Goal: Transaction & Acquisition: Purchase product/service

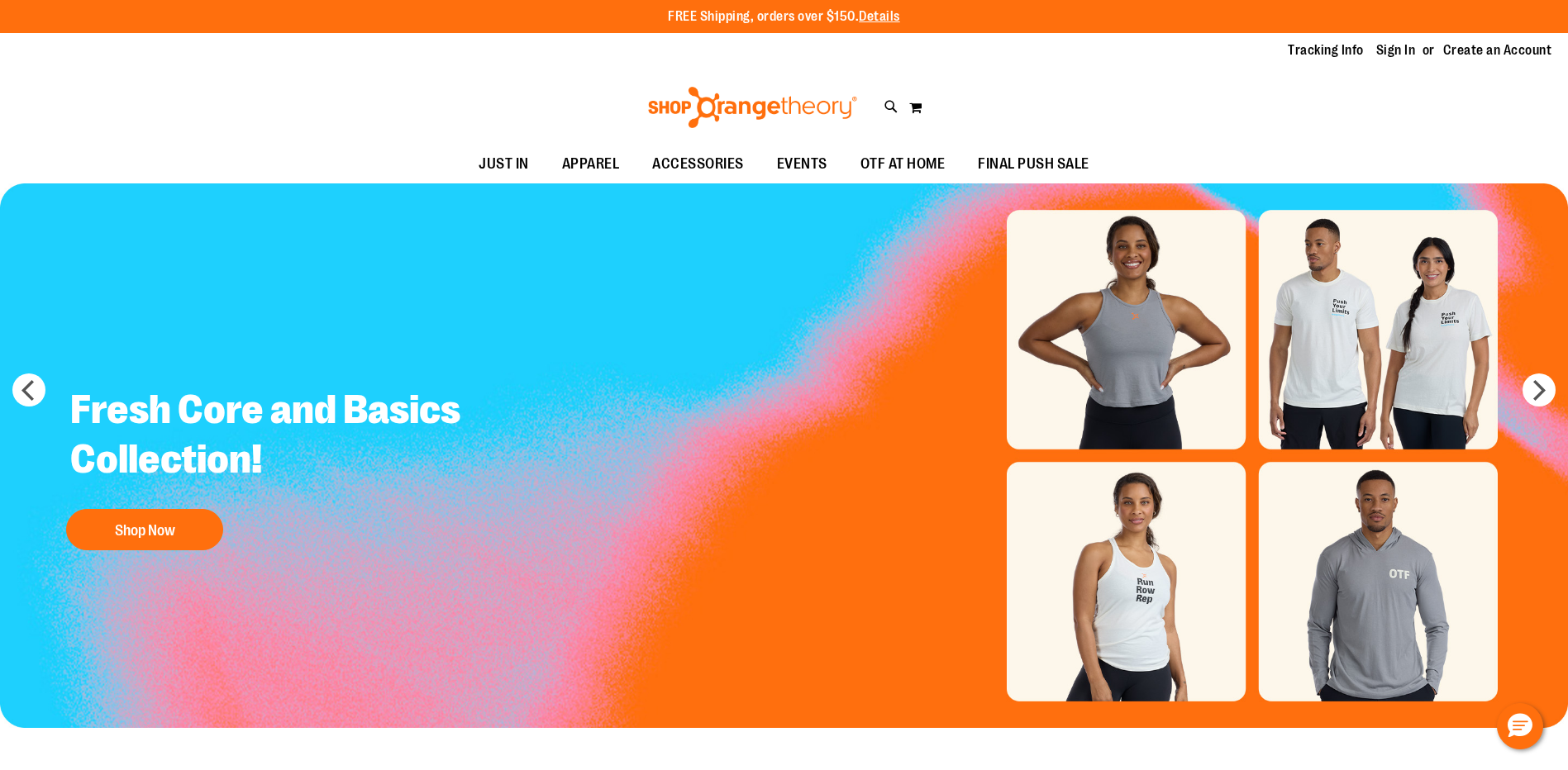
type input "**********"
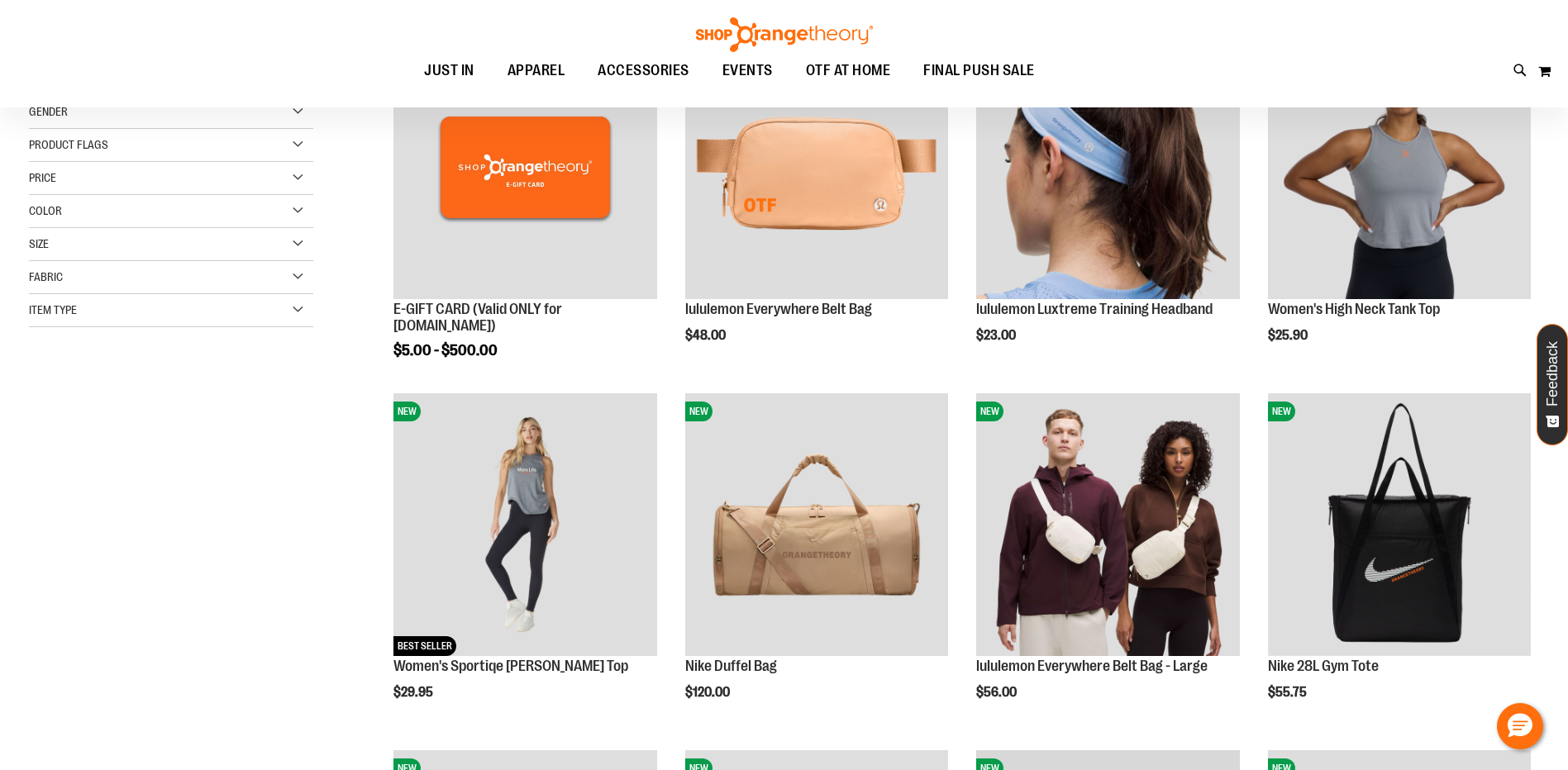
scroll to position [330, 0]
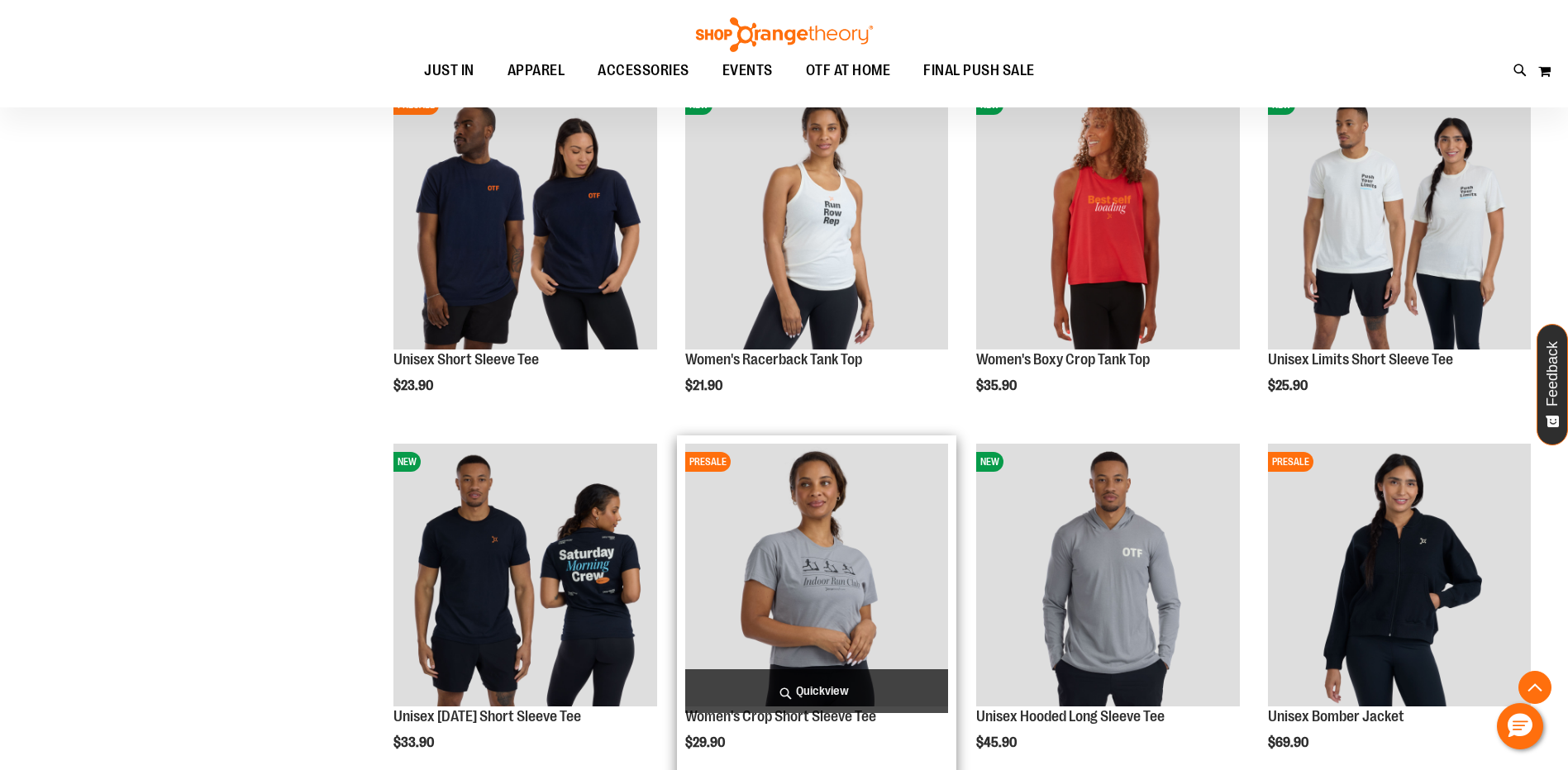
scroll to position [1404, 0]
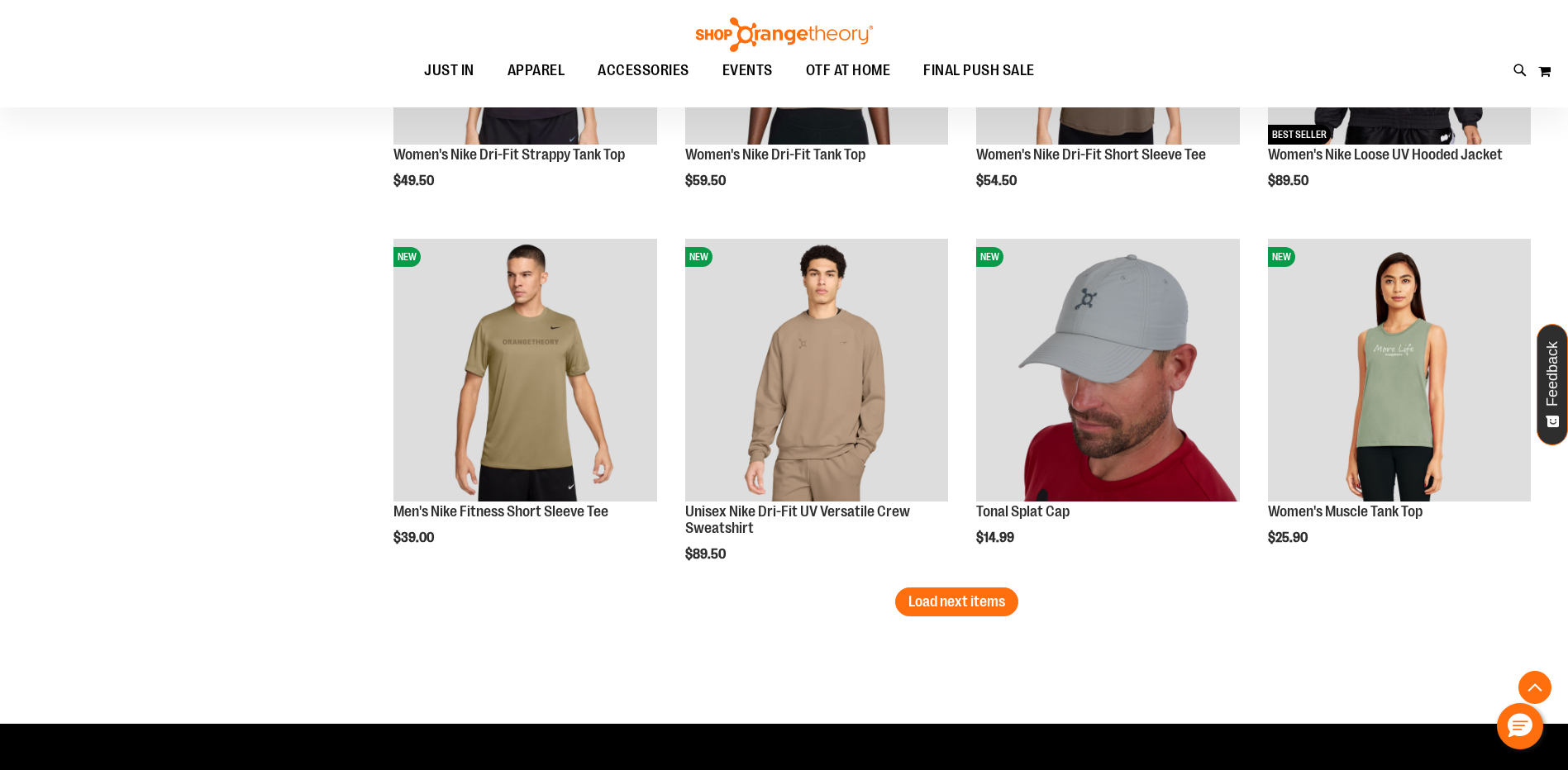
scroll to position [2974, 0]
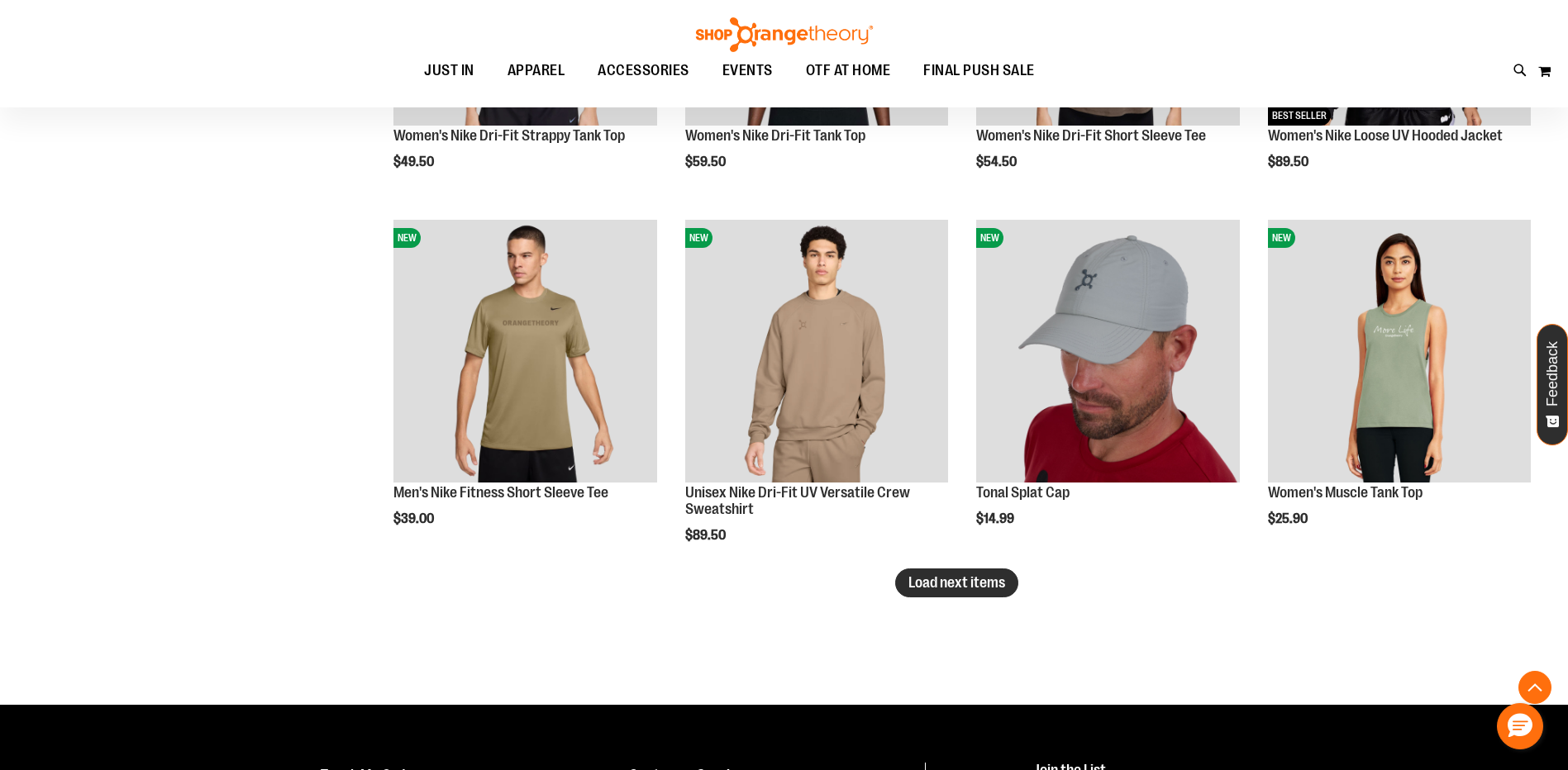
type input "**********"
click at [925, 584] on span "Load next items" at bounding box center [956, 582] width 97 height 16
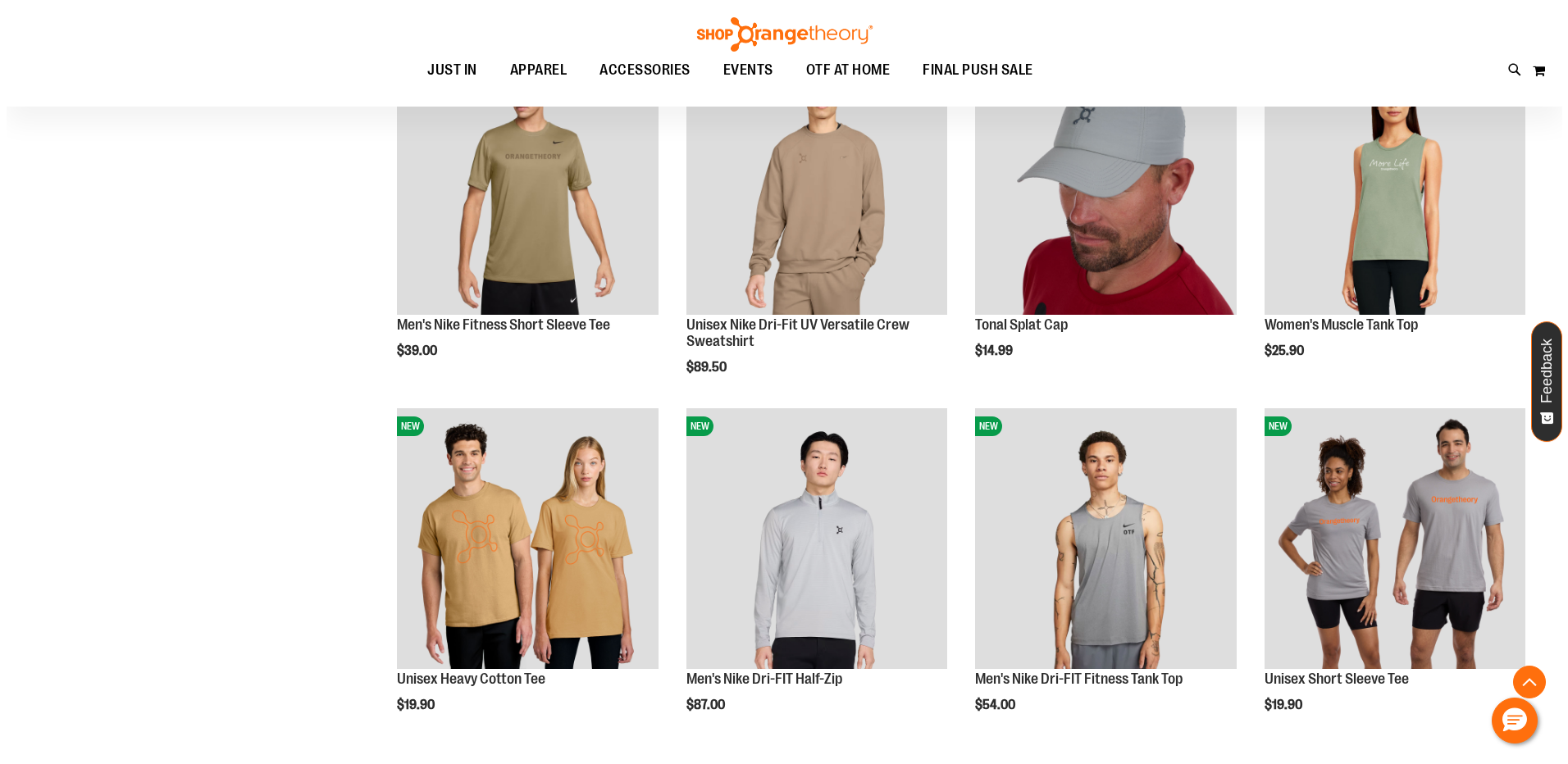
scroll to position [3279, 0]
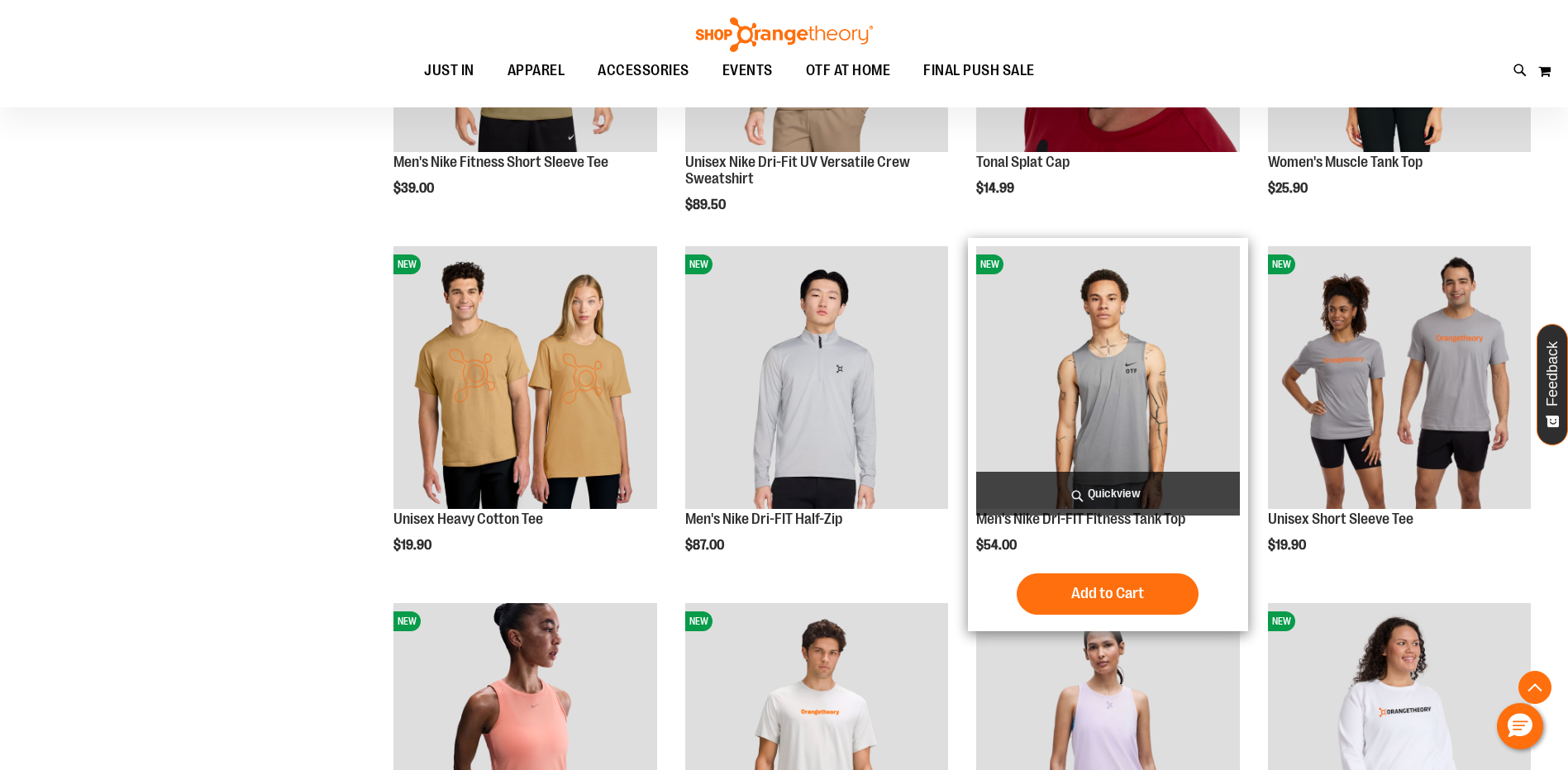
click at [1125, 488] on span "Quickview" at bounding box center [1107, 493] width 263 height 44
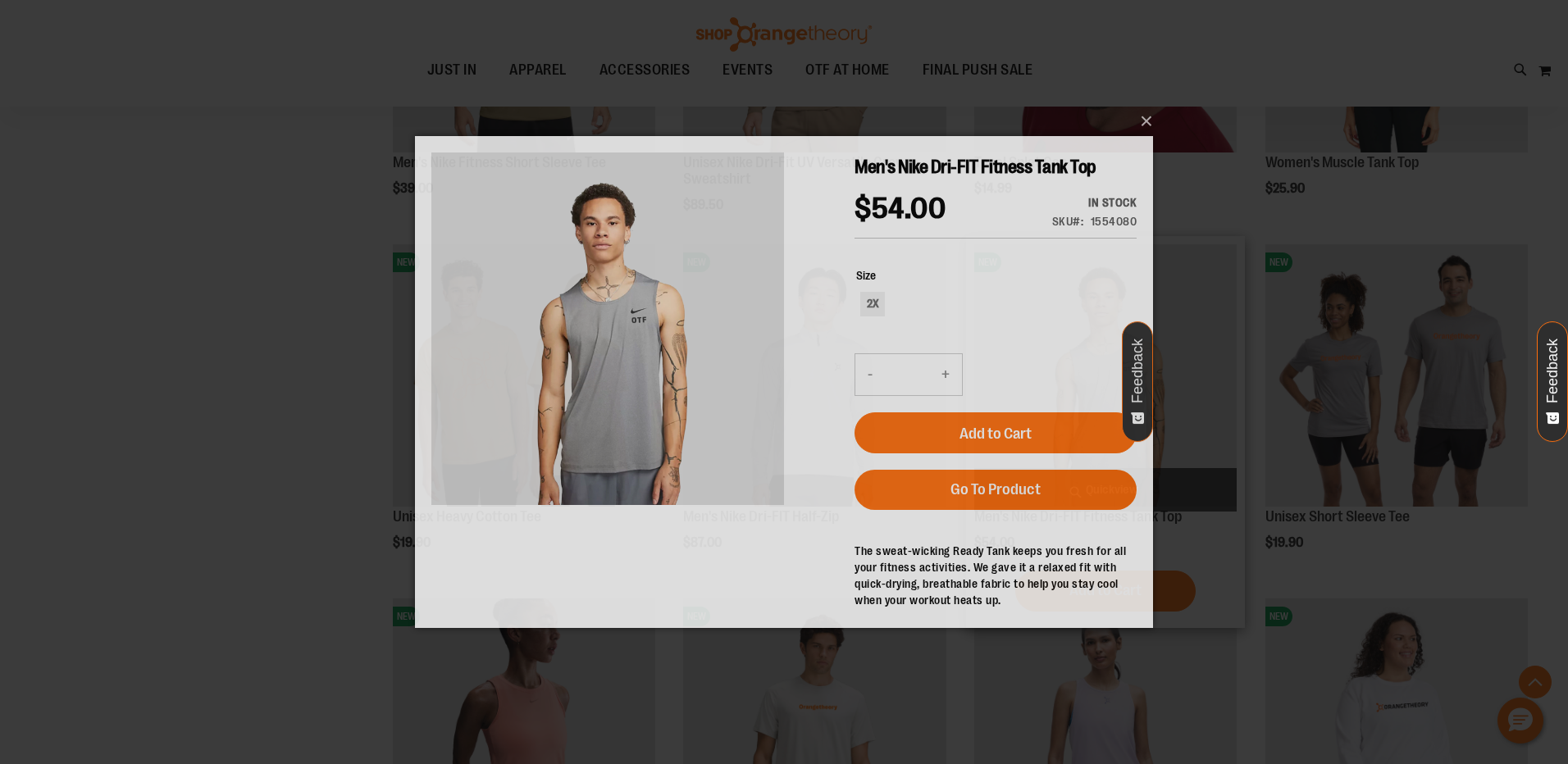
scroll to position [0, 0]
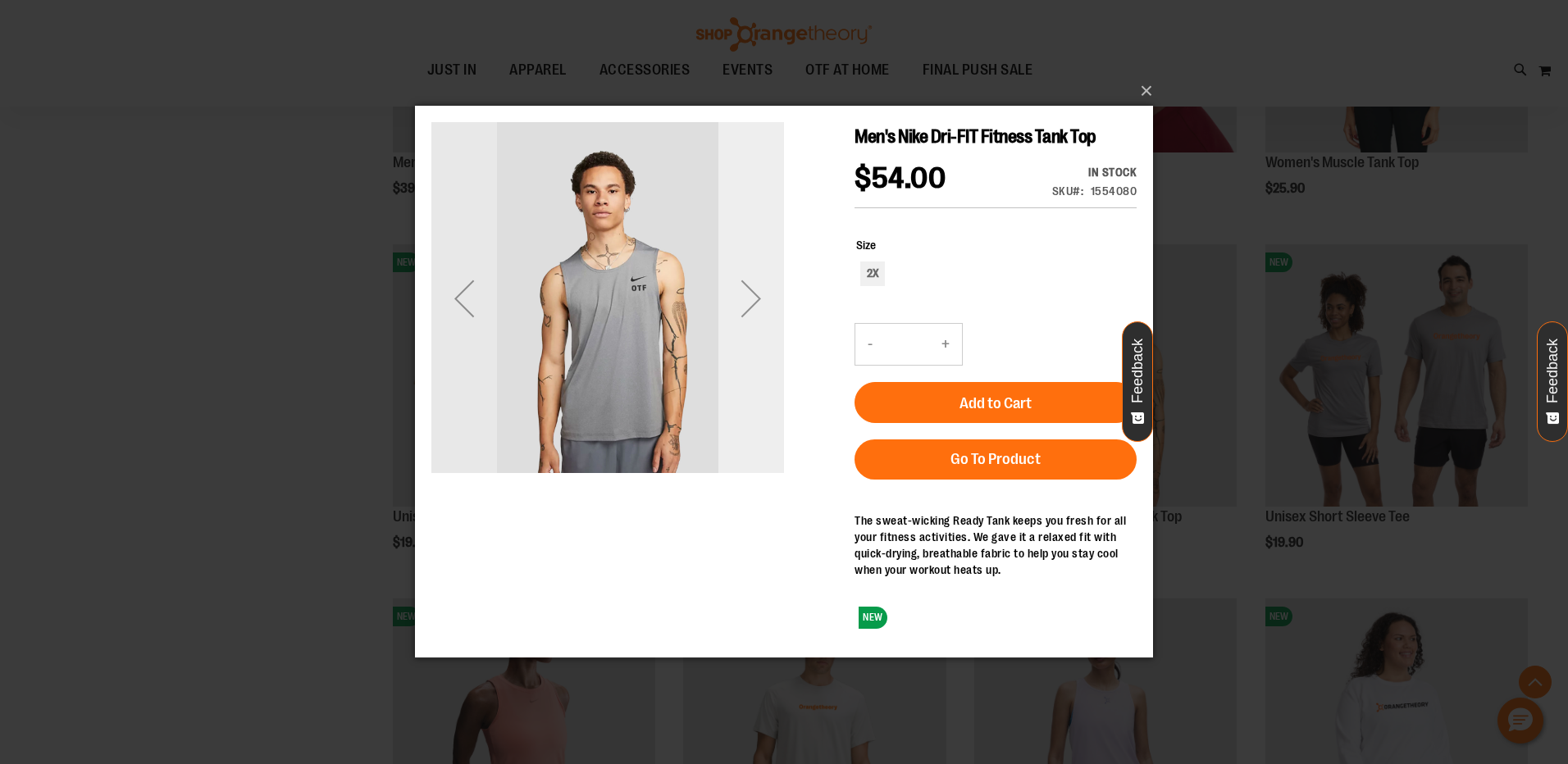
click at [747, 309] on div "Next" at bounding box center [750, 298] width 65 height 65
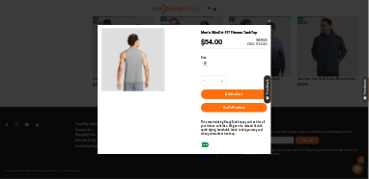
scroll to position [3734, 0]
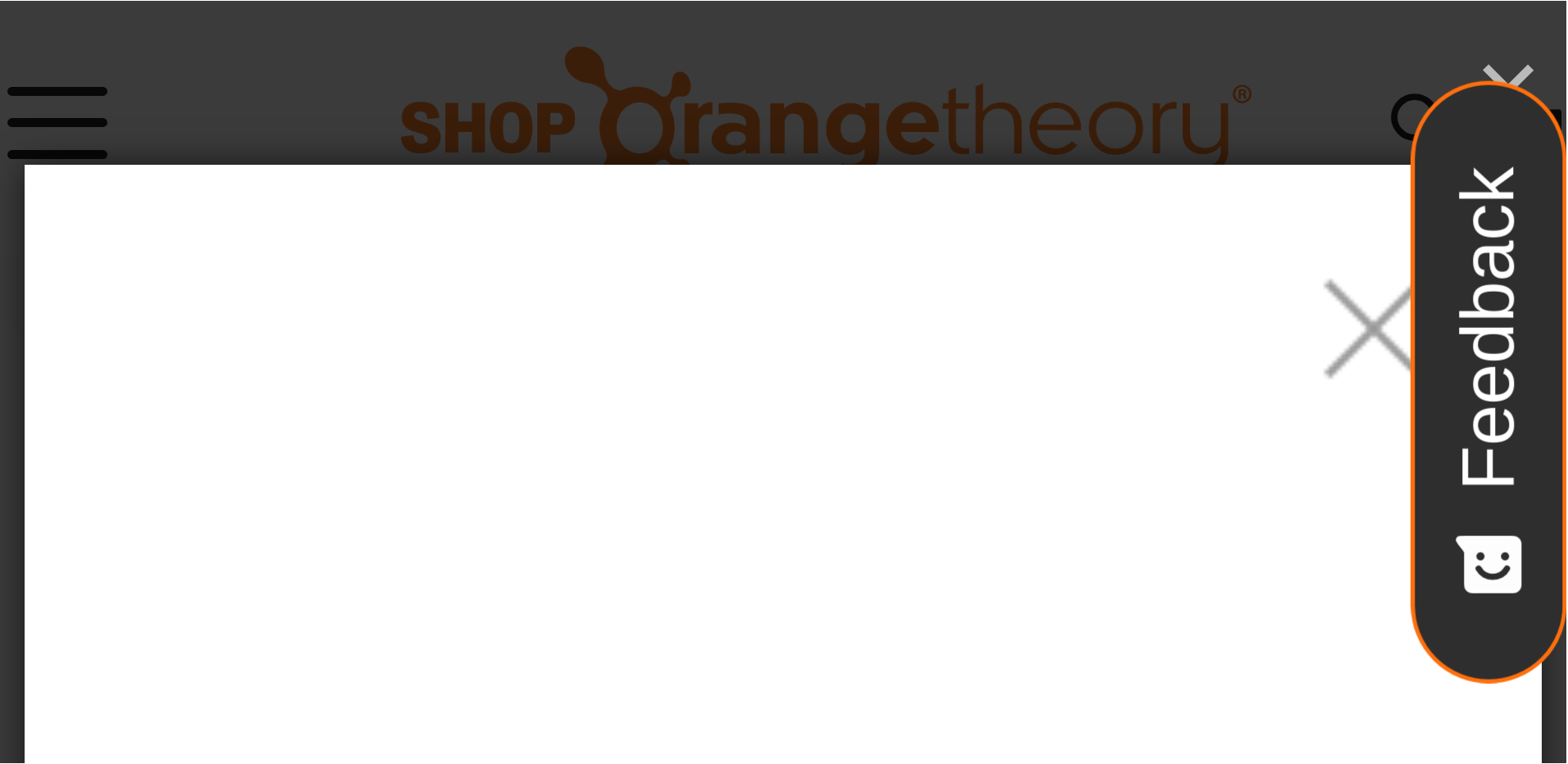
scroll to position [3227, 0]
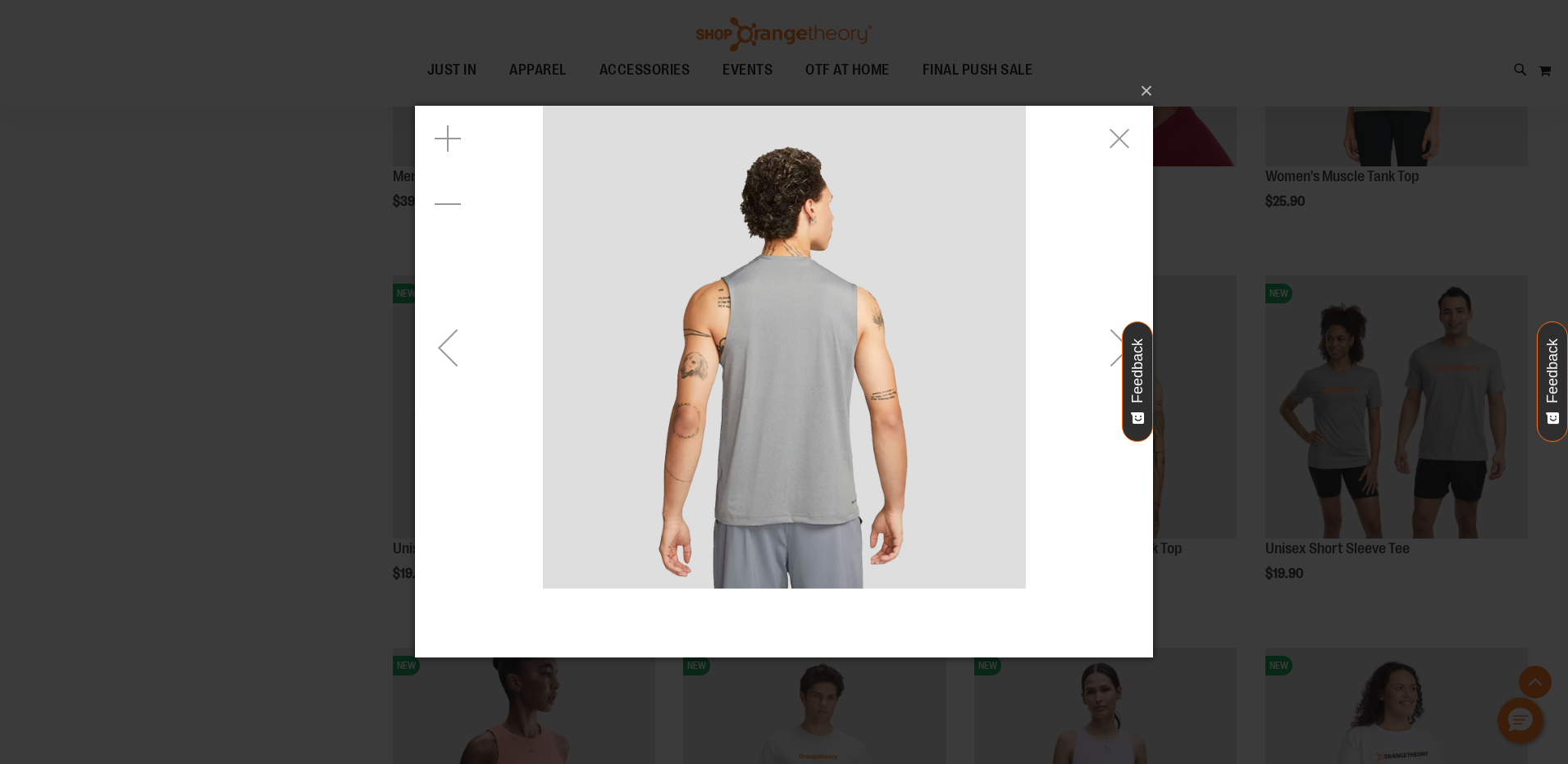
click at [812, 337] on img "carousel" at bounding box center [784, 347] width 483 height 483
click at [424, 345] on div "Previous" at bounding box center [447, 347] width 65 height 65
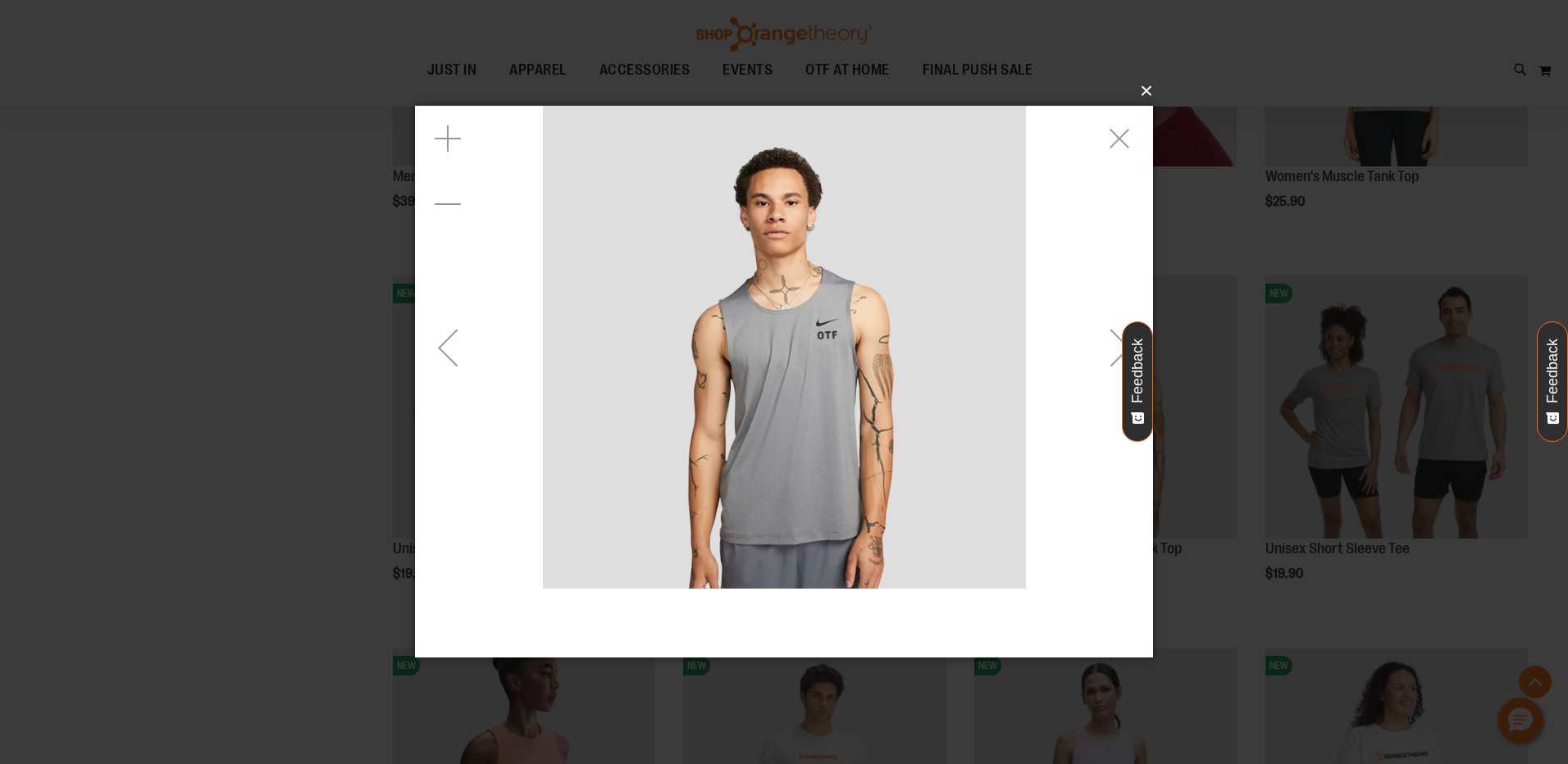
click at [1142, 88] on button "×" at bounding box center [789, 91] width 738 height 36
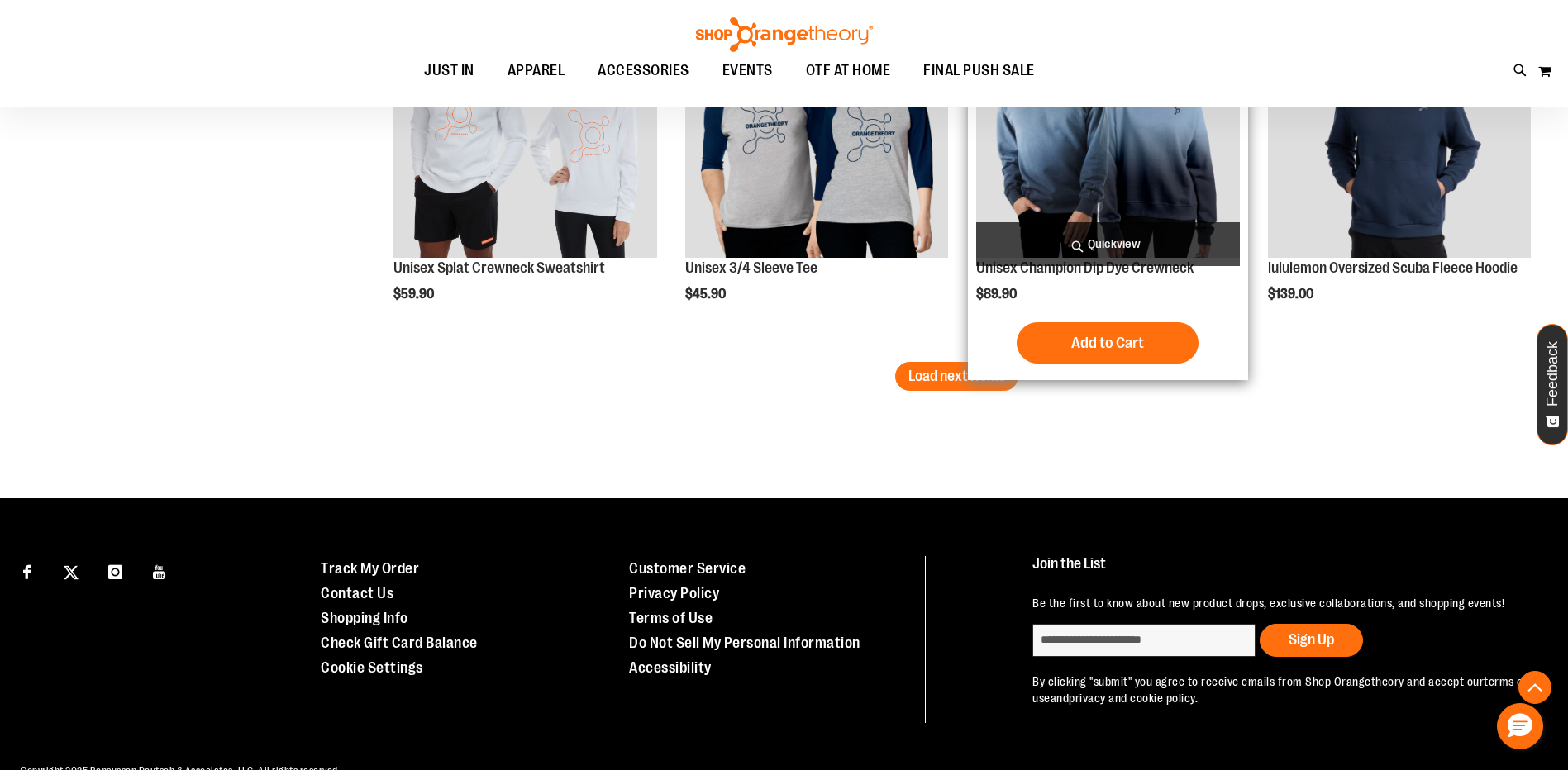
scroll to position [4296, 0]
